Goal: Check status: Check status

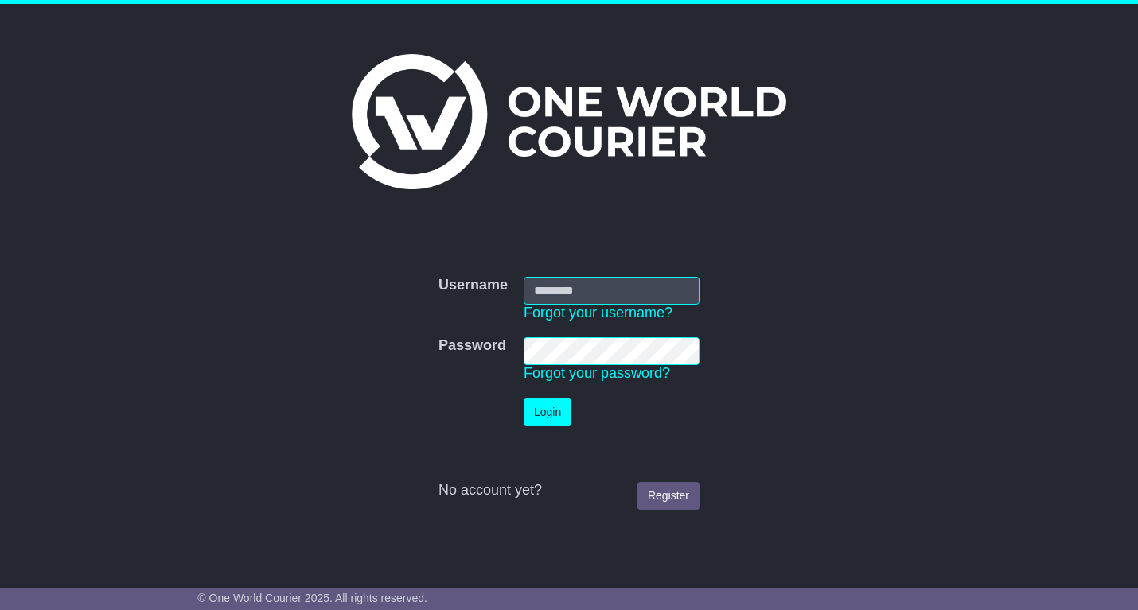
click at [634, 286] on input "Username" at bounding box center [611, 291] width 176 height 28
type input "**********"
click at [542, 411] on button "Login" at bounding box center [547, 413] width 48 height 28
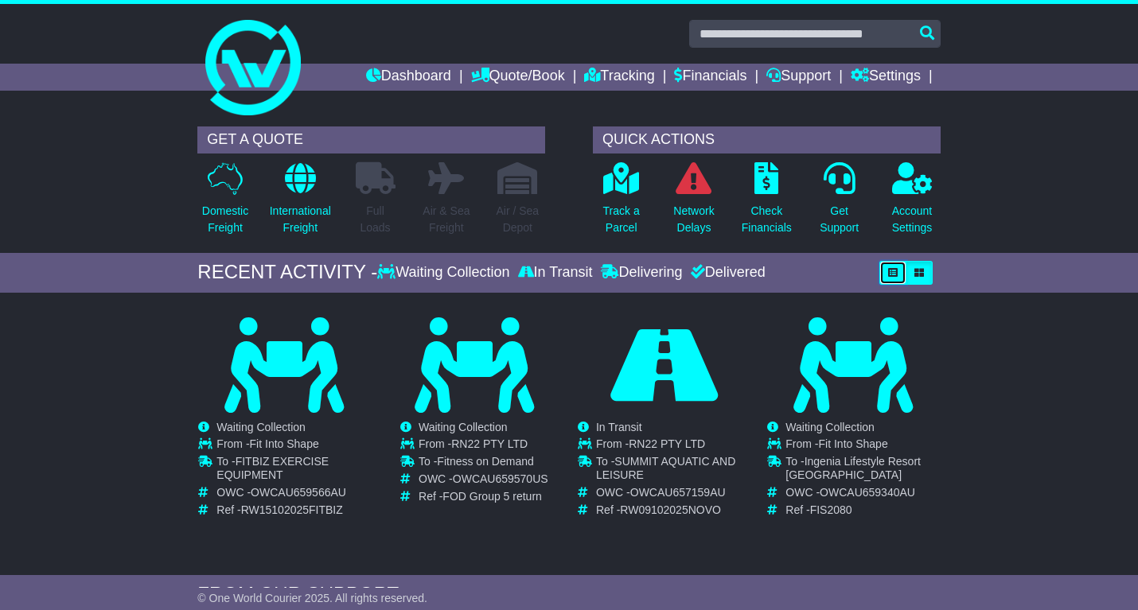
click at [904, 269] on button "button" at bounding box center [892, 273] width 27 height 24
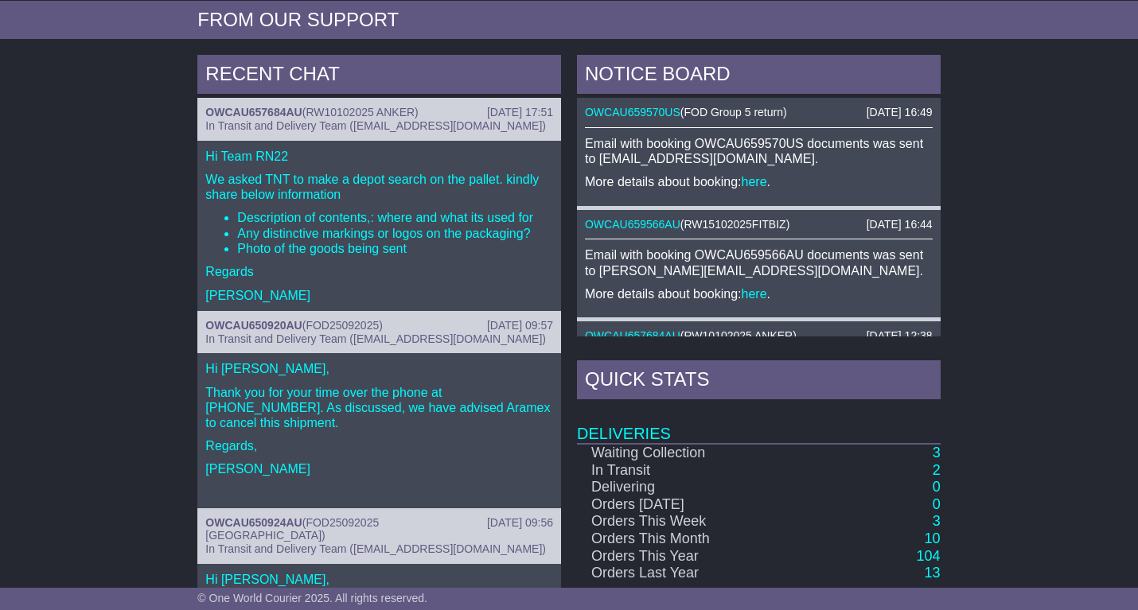
scroll to position [633, 0]
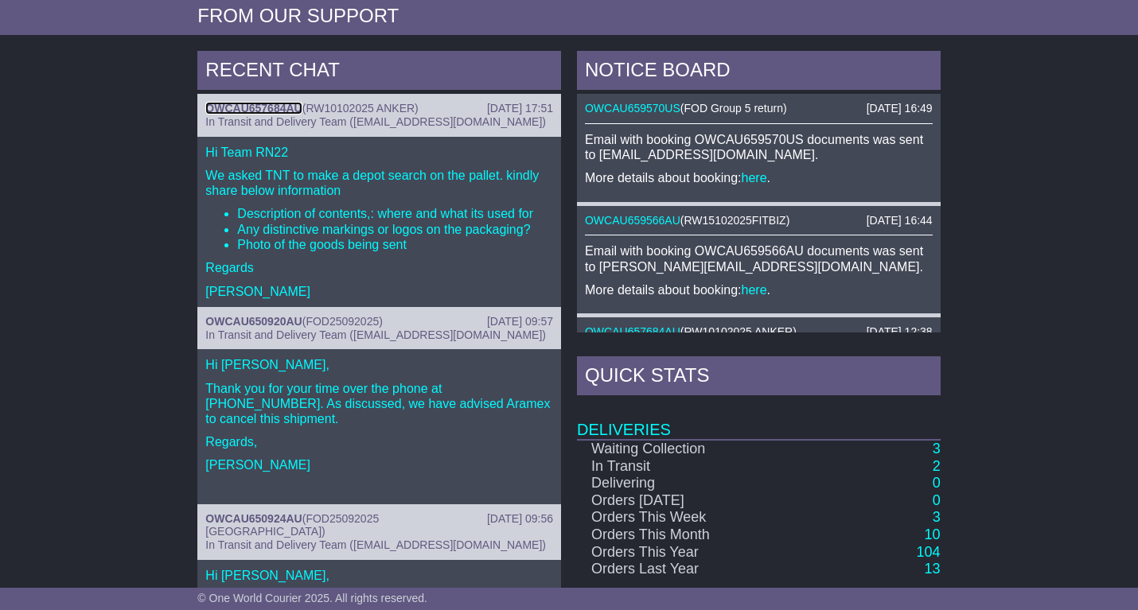
click at [270, 107] on link "OWCAU657684AU" at bounding box center [253, 108] width 96 height 13
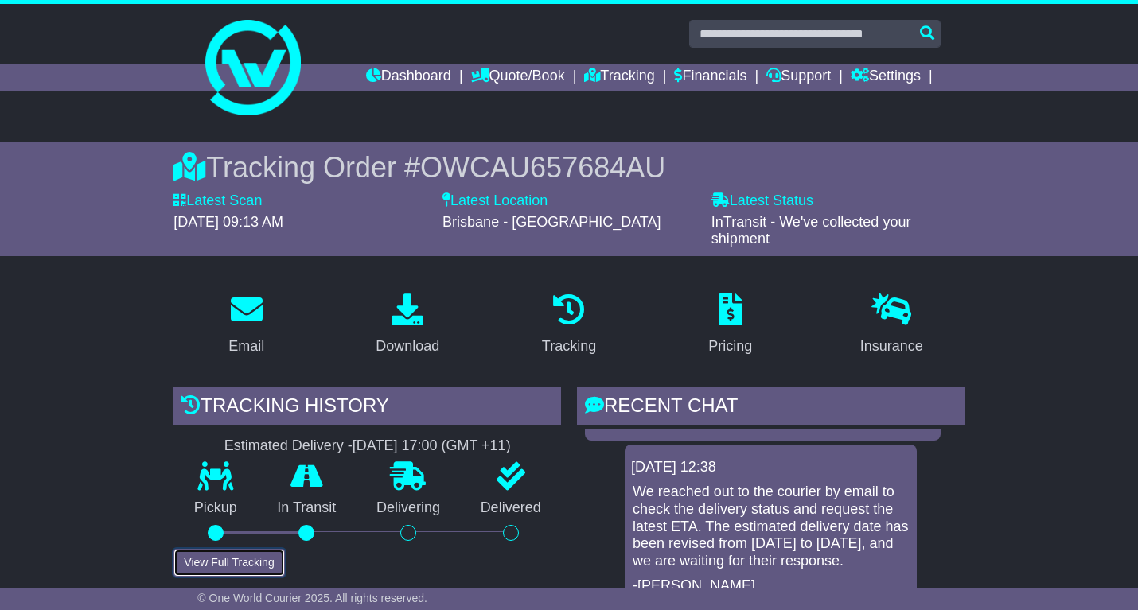
click at [251, 567] on button "View Full Tracking" at bounding box center [228, 563] width 111 height 28
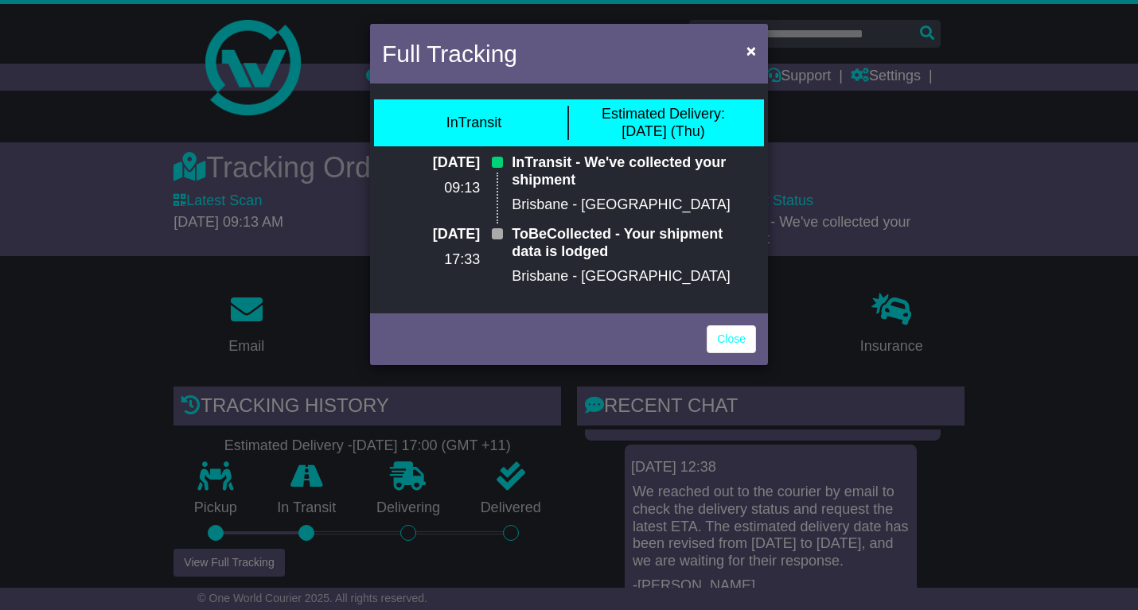
click at [858, 512] on div "Full Tracking × InTransit Estimated Delivery: 16 Oct (Thu) 13 Oct 2025 09:13 In…" at bounding box center [569, 305] width 1138 height 610
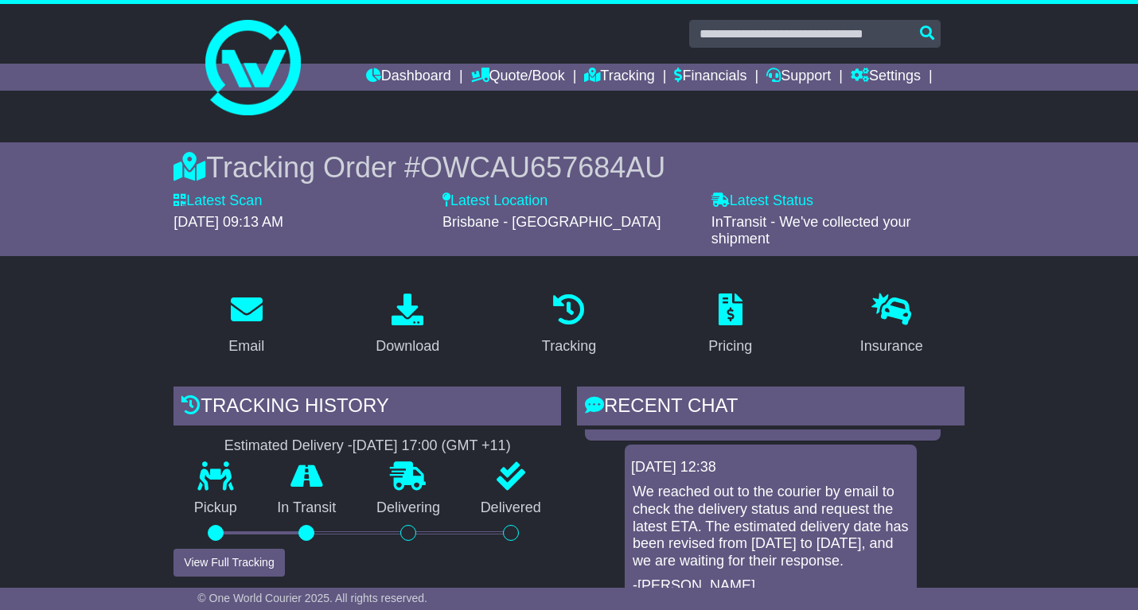
click at [654, 312] on div "Pricing" at bounding box center [730, 325] width 162 height 75
